Goal: Task Accomplishment & Management: Complete application form

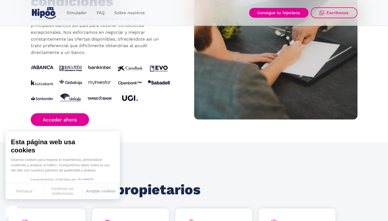
scroll to position [570, 0]
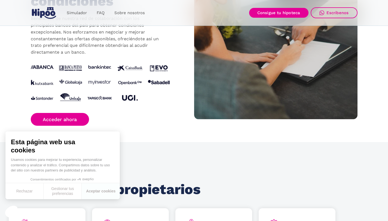
click at [128, 83] on img at bounding box center [100, 84] width 139 height 38
click at [125, 88] on img at bounding box center [100, 84] width 139 height 38
click at [129, 95] on img at bounding box center [100, 84] width 139 height 38
click at [70, 98] on img at bounding box center [100, 84] width 139 height 38
click at [27, 192] on button "Rechazar" at bounding box center [24, 191] width 38 height 16
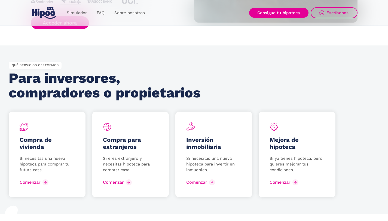
scroll to position [667, 0]
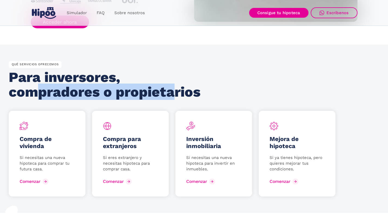
drag, startPoint x: 55, startPoint y: 93, endPoint x: 194, endPoint y: 93, distance: 139.8
click at [194, 93] on h2 "Para inversores, compradores o propietarios" at bounding box center [106, 84] width 195 height 29
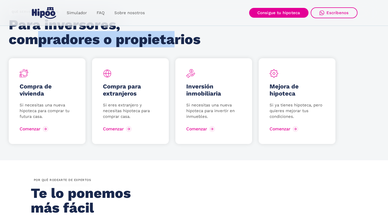
scroll to position [743, 0]
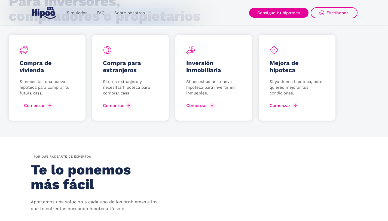
click at [45, 104] on div "Comenzar" at bounding box center [34, 105] width 21 height 5
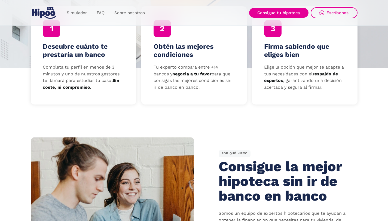
scroll to position [0, 0]
